Goal: Task Accomplishment & Management: Manage account settings

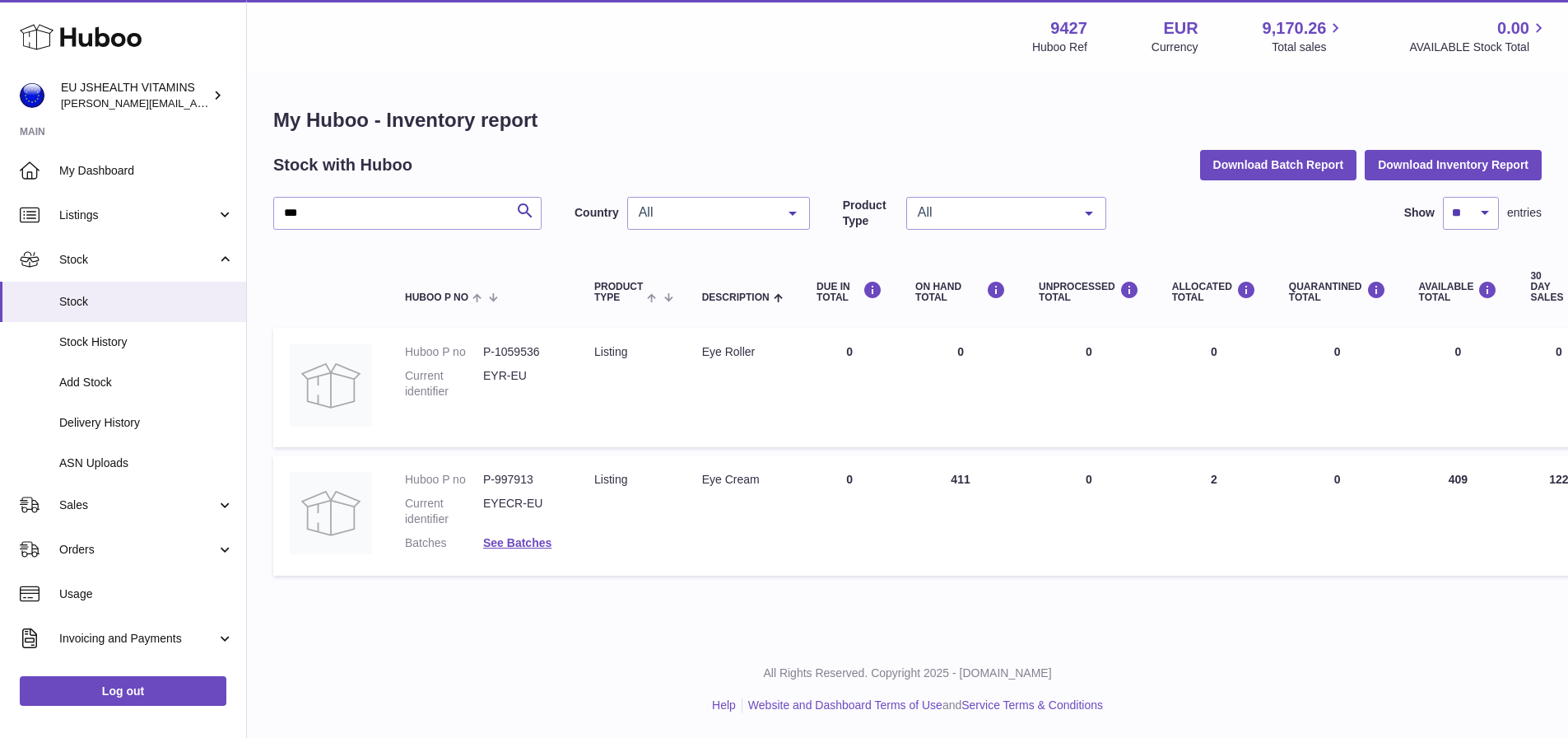
drag, startPoint x: 349, startPoint y: 214, endPoint x: 256, endPoint y: 214, distance: 93.0
click at [256, 214] on div "My Huboo - Inventory report Stock with Huboo Download Batch Report Download Inv…" at bounding box center [907, 345] width 1321 height 542
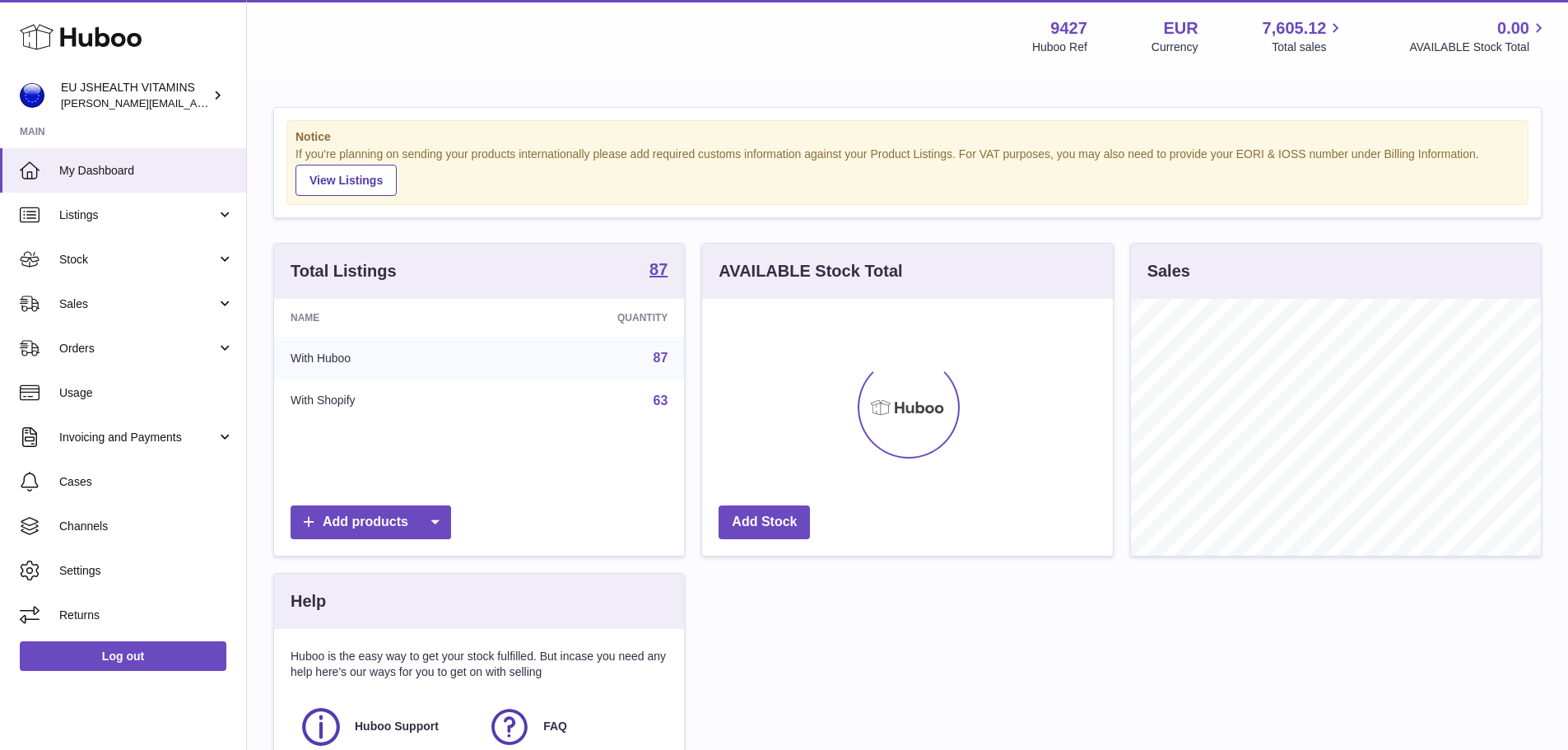
scroll to position [257, 411]
click at [120, 249] on link "Stock" at bounding box center [123, 259] width 246 height 45
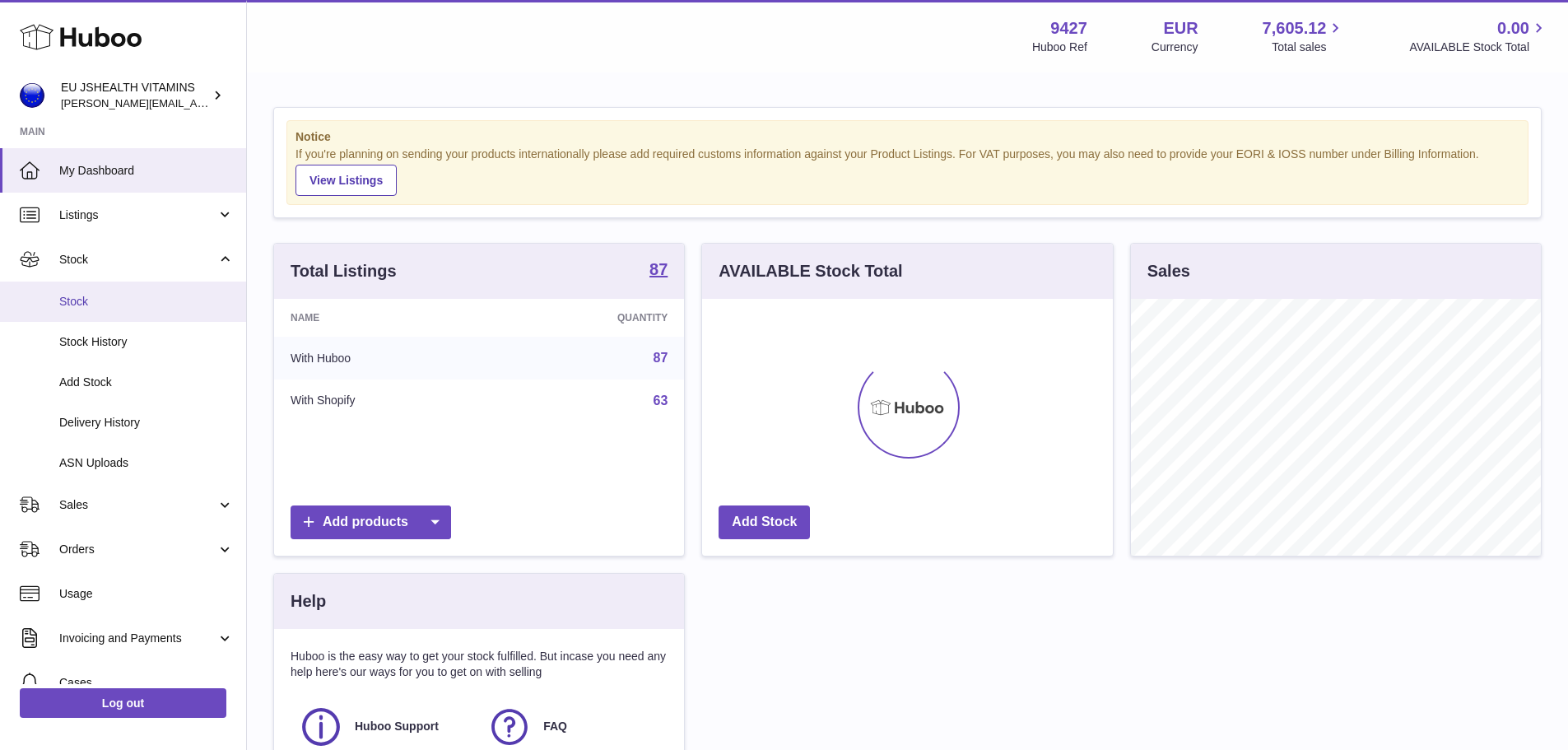
click at [94, 298] on span "Stock" at bounding box center [146, 301] width 175 height 15
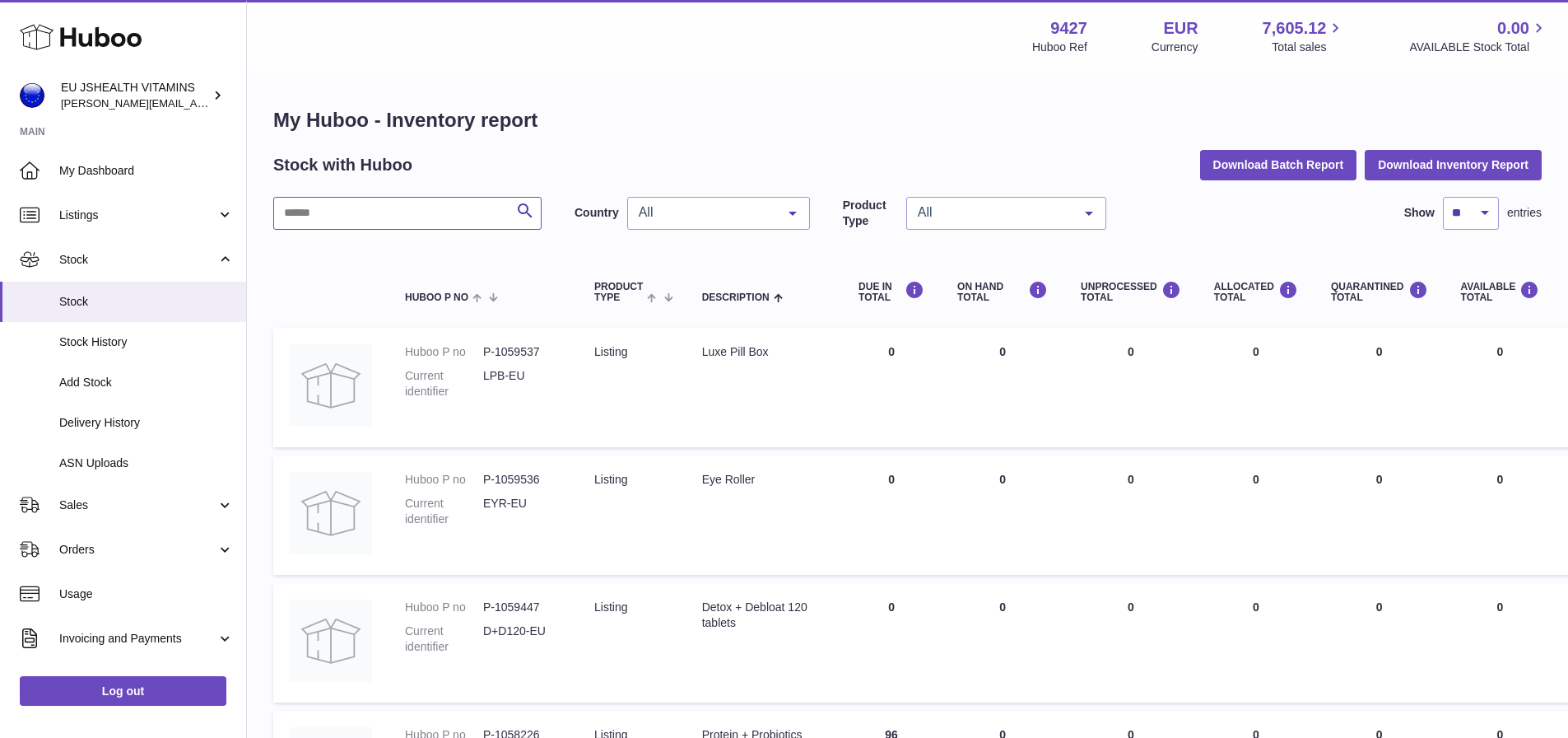
click at [377, 203] on input "text" at bounding box center [407, 213] width 268 height 33
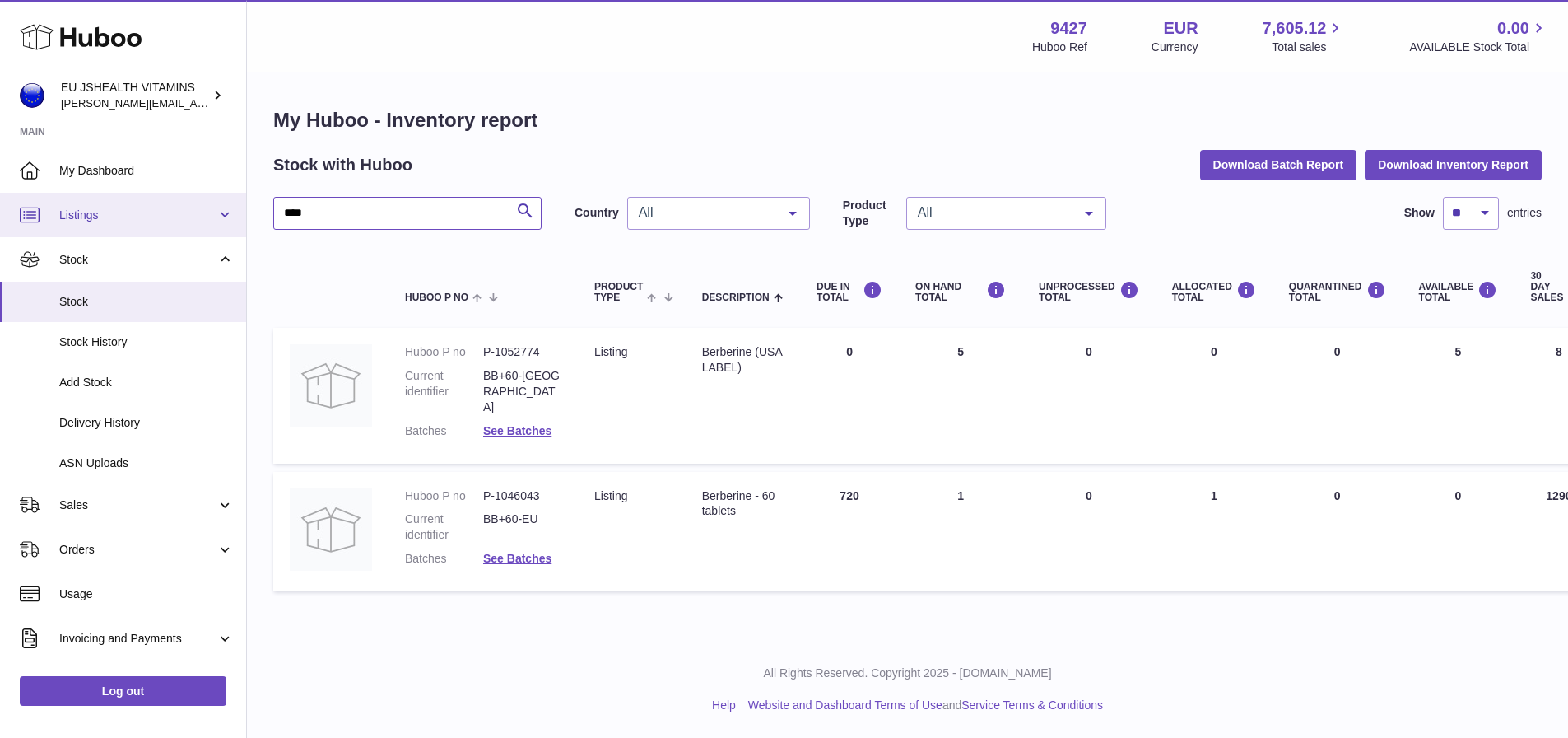
drag, startPoint x: 364, startPoint y: 206, endPoint x: 199, endPoint y: 215, distance: 165.2
click at [199, 215] on div "Huboo EU JSHEALTH VITAMINS laura@jessicasepel.com Main My Dashboard Listings No…" at bounding box center [784, 369] width 1568 height 738
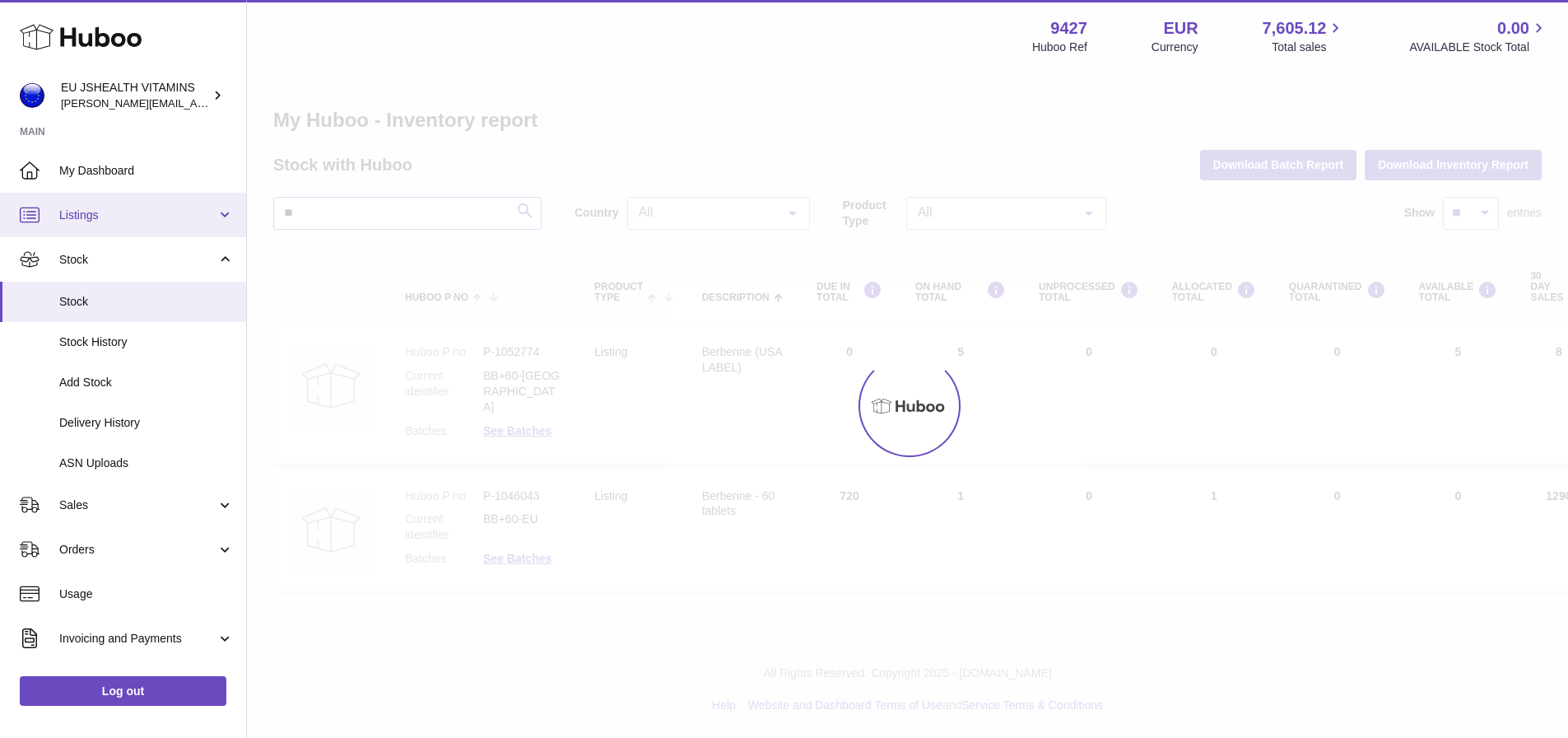
type input "*"
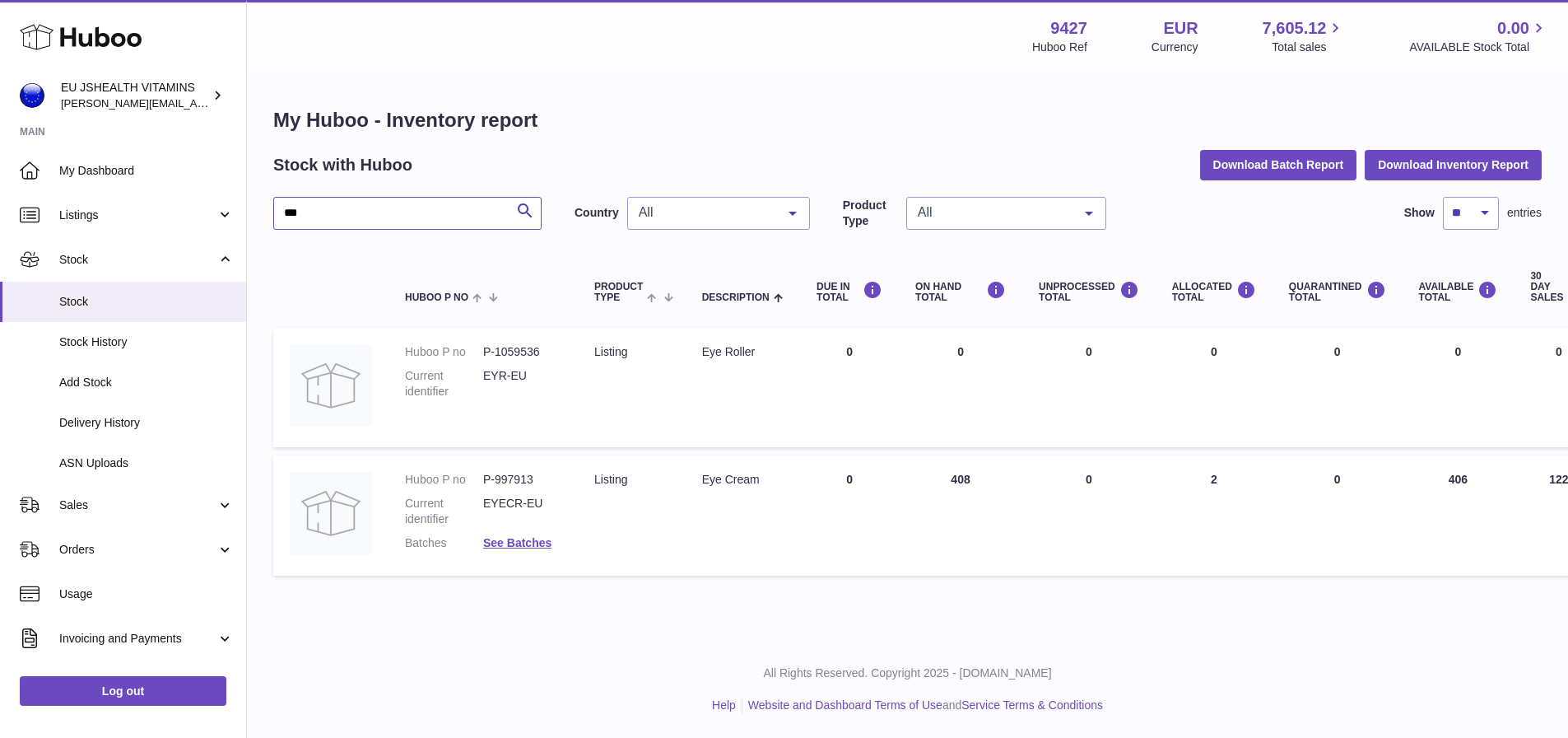
type input "***"
click at [157, 697] on link "Log out" at bounding box center [123, 690] width 206 height 29
